Goal: Task Accomplishment & Management: Use online tool/utility

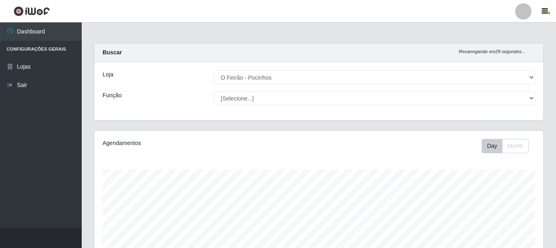
select select "190"
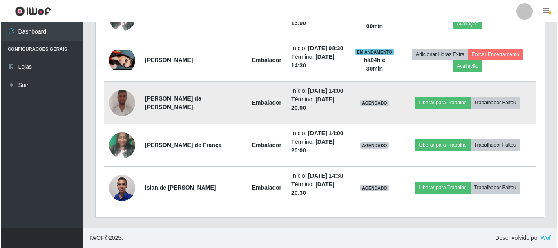
scroll to position [322, 0]
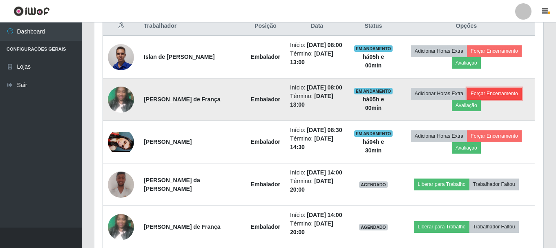
click at [492, 92] on button "Forçar Encerramento" at bounding box center [494, 93] width 55 height 11
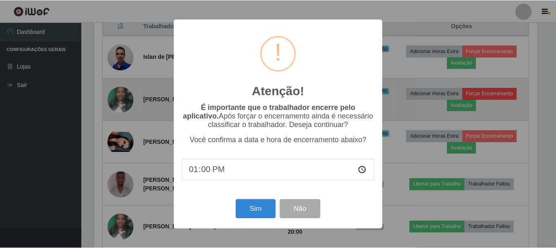
scroll to position [169, 445]
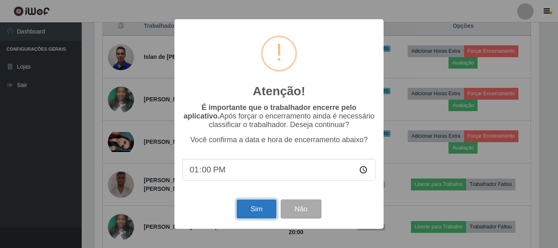
click at [255, 209] on button "Sim" at bounding box center [256, 208] width 40 height 19
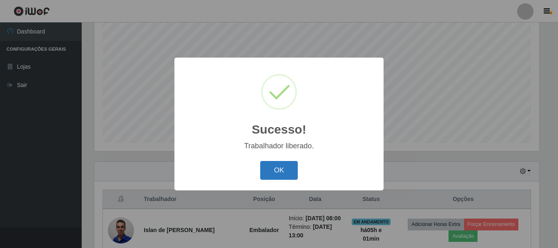
click at [285, 163] on button "OK" at bounding box center [279, 170] width 38 height 19
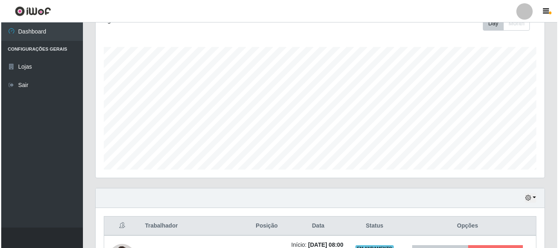
scroll to position [286, 0]
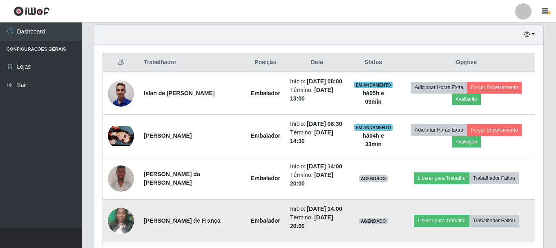
click at [116, 224] on img at bounding box center [121, 220] width 26 height 35
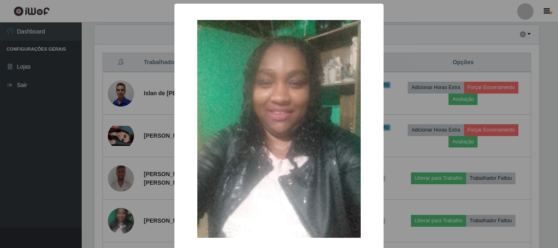
click at [427, 29] on div "× OK Cancel" at bounding box center [279, 124] width 558 height 248
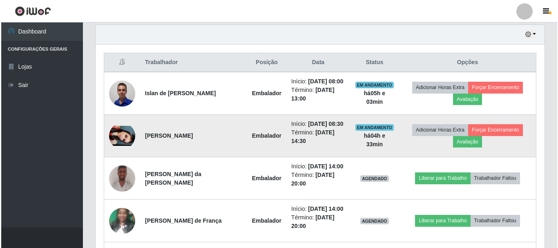
scroll to position [169, 449]
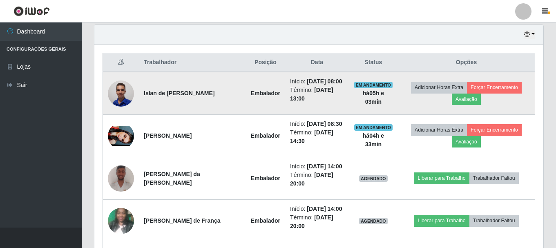
click at [125, 96] on img at bounding box center [121, 93] width 26 height 35
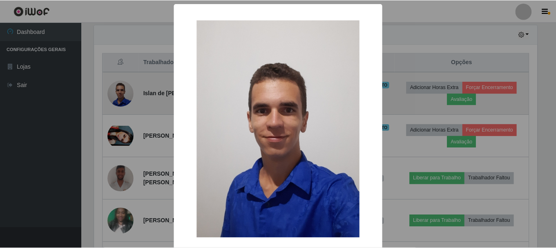
scroll to position [169, 445]
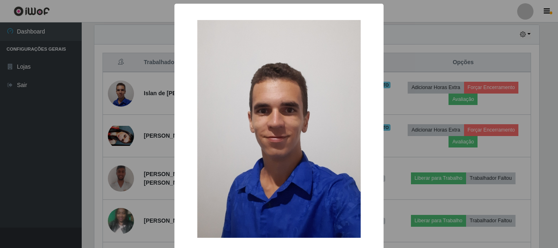
click at [415, 25] on div "× OK Cancel" at bounding box center [279, 124] width 558 height 248
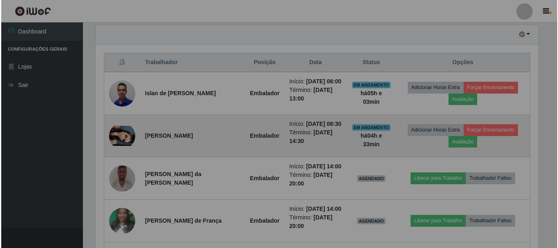
scroll to position [169, 449]
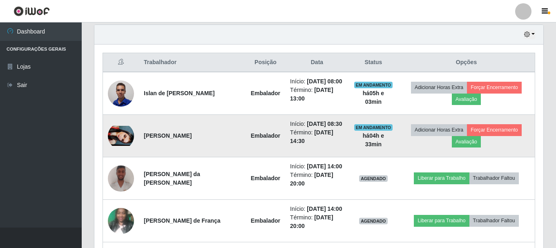
click at [124, 136] on img at bounding box center [121, 136] width 26 height 20
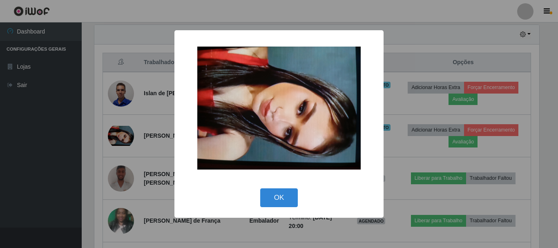
click at [413, 47] on div "× OK Cancel" at bounding box center [279, 124] width 558 height 248
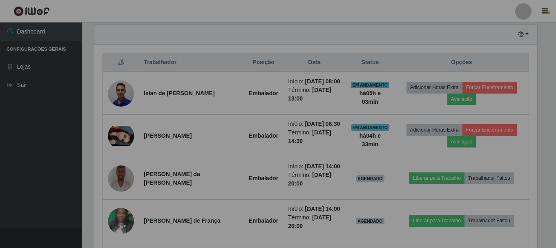
scroll to position [169, 449]
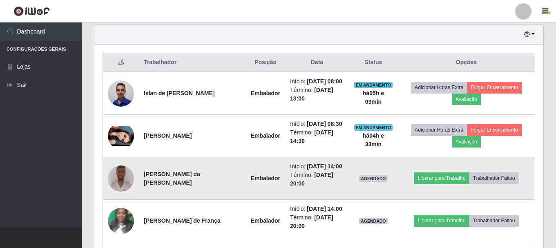
click at [123, 176] on img at bounding box center [121, 178] width 26 height 35
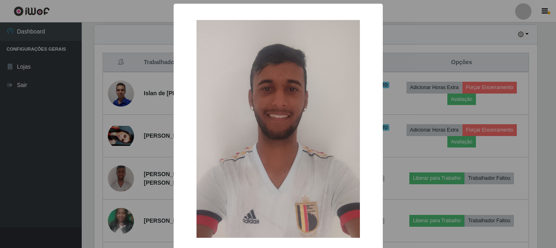
scroll to position [169, 445]
click at [412, 27] on div "× OK Cancel" at bounding box center [279, 124] width 558 height 248
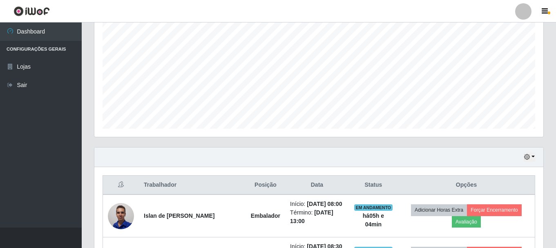
scroll to position [286, 0]
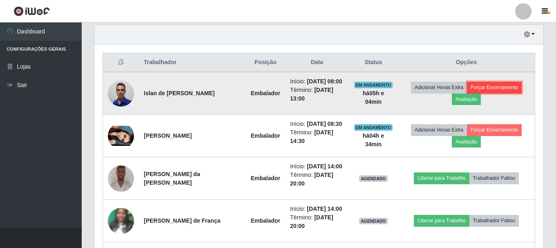
click at [487, 85] on button "Forçar Encerramento" at bounding box center [494, 87] width 55 height 11
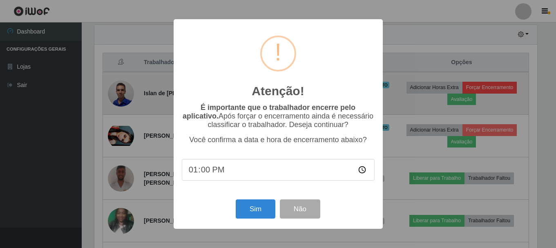
scroll to position [169, 445]
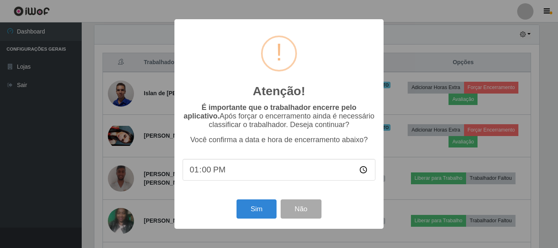
click at [220, 172] on input "13:00" at bounding box center [279, 170] width 193 height 22
click at [214, 172] on input "13:00" at bounding box center [279, 170] width 193 height 22
click at [209, 172] on input "13:00" at bounding box center [279, 170] width 193 height 22
type input "13:04"
click at [245, 213] on button "Sim" at bounding box center [256, 208] width 40 height 19
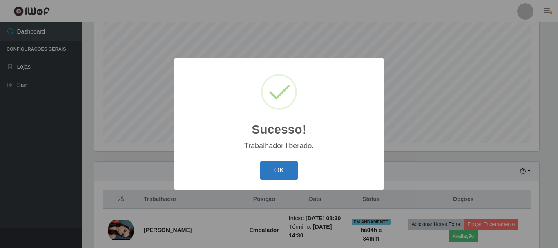
click at [281, 166] on button "OK" at bounding box center [279, 170] width 38 height 19
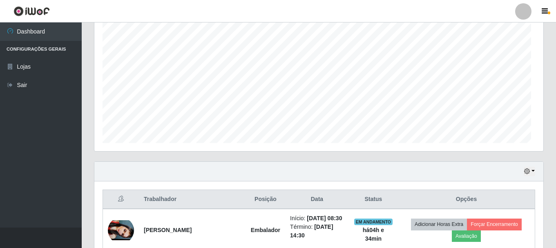
scroll to position [0, 0]
